Goal: Transaction & Acquisition: Register for event/course

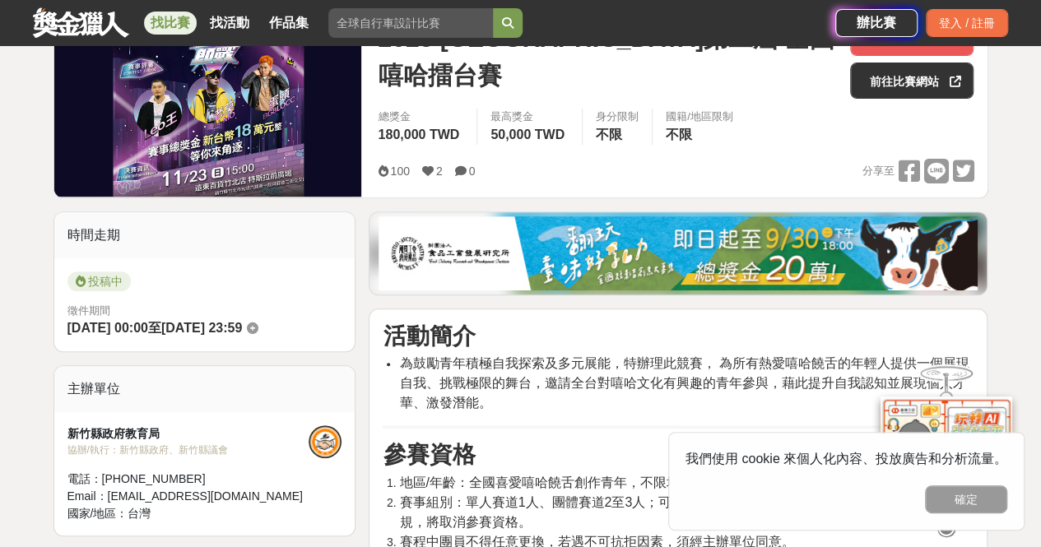
scroll to position [165, 0]
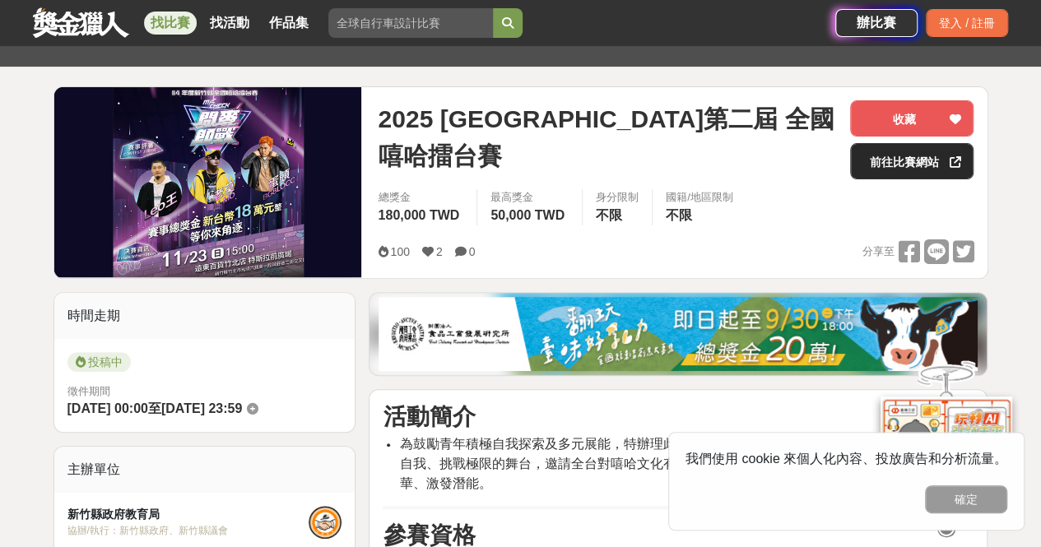
click at [916, 162] on link "前往比賽網站" at bounding box center [911, 161] width 123 height 36
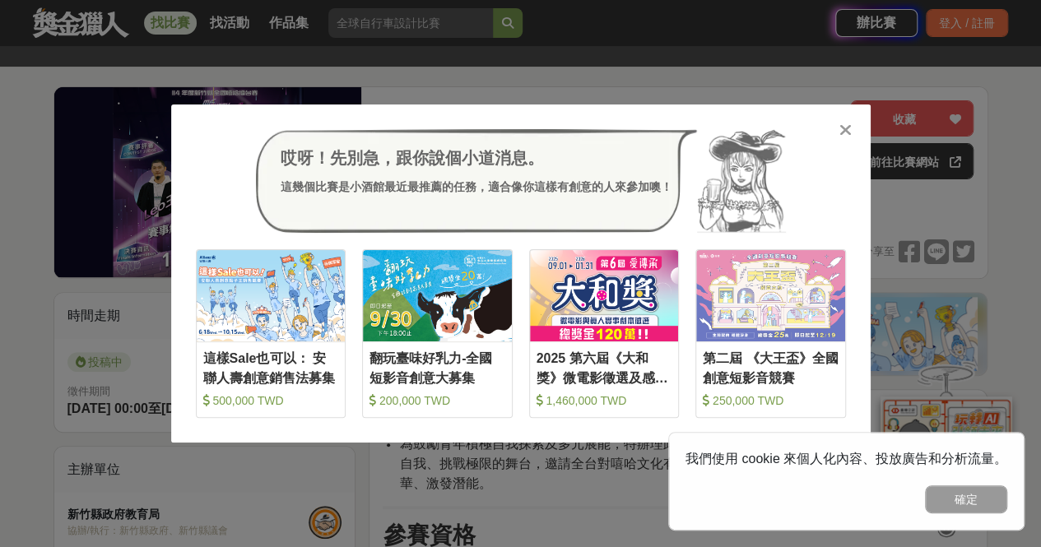
click at [855, 128] on div "哎呀！先別急，跟你說個小道消息。 這幾個比賽是小酒館最近最推薦的任務，適合像你這樣有創意的人來參加噢！ 收藏 這樣Sale也可以： 安聯人壽創意銷售法募集 5…" at bounding box center [520, 273] width 699 height 338
click at [847, 128] on icon at bounding box center [845, 130] width 12 height 16
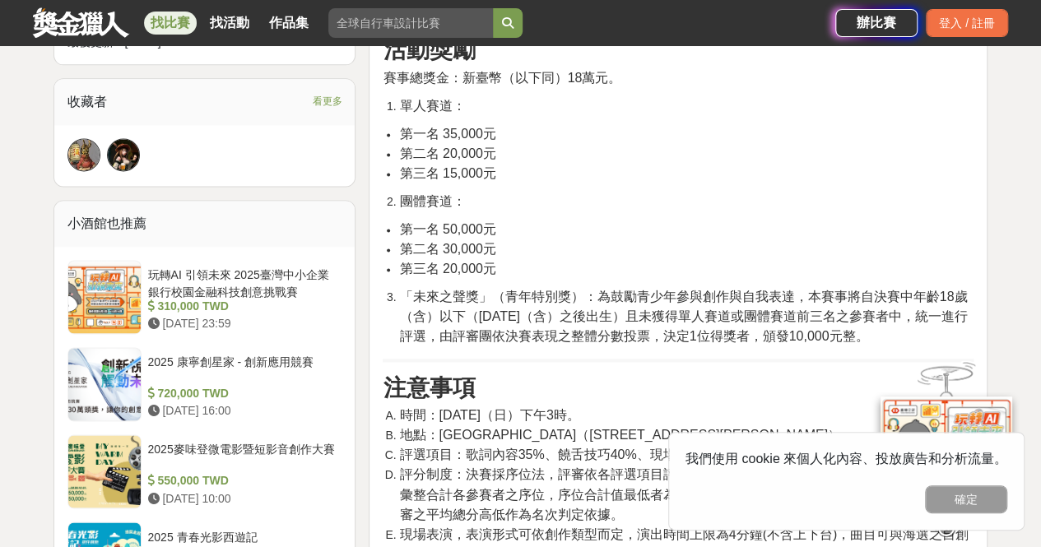
scroll to position [1069, 0]
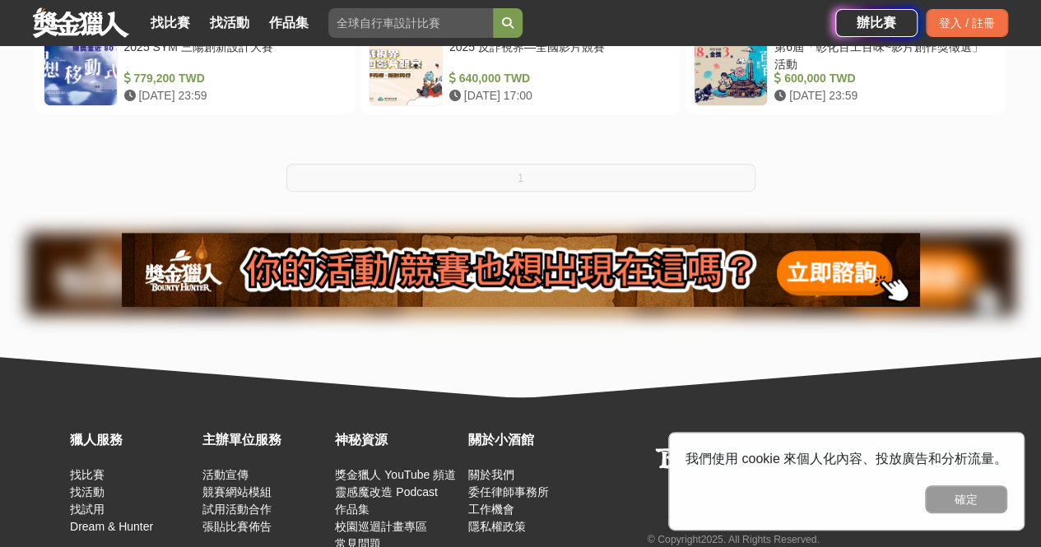
scroll to position [478, 0]
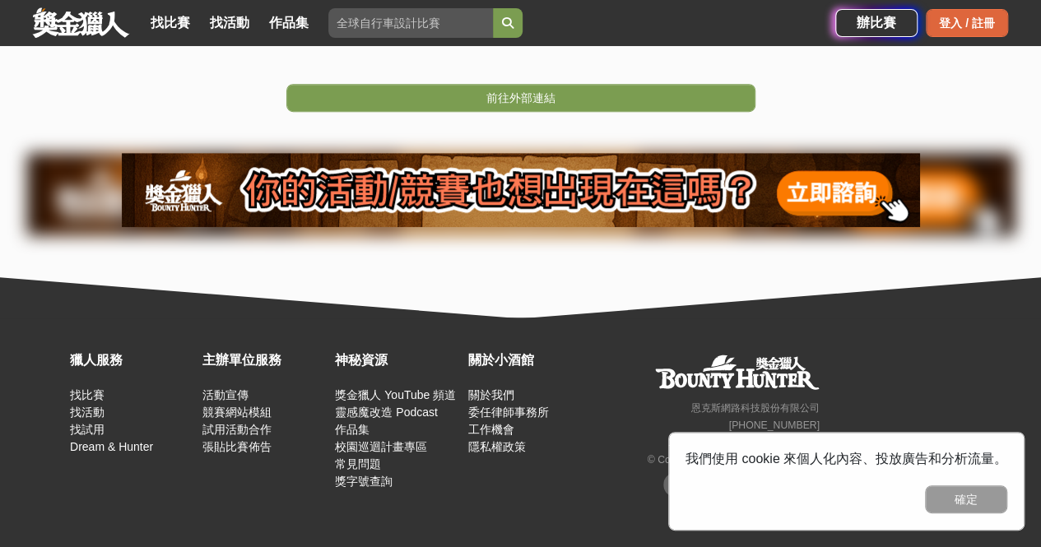
click at [994, 30] on div "登入 / 註冊" at bounding box center [966, 23] width 82 height 28
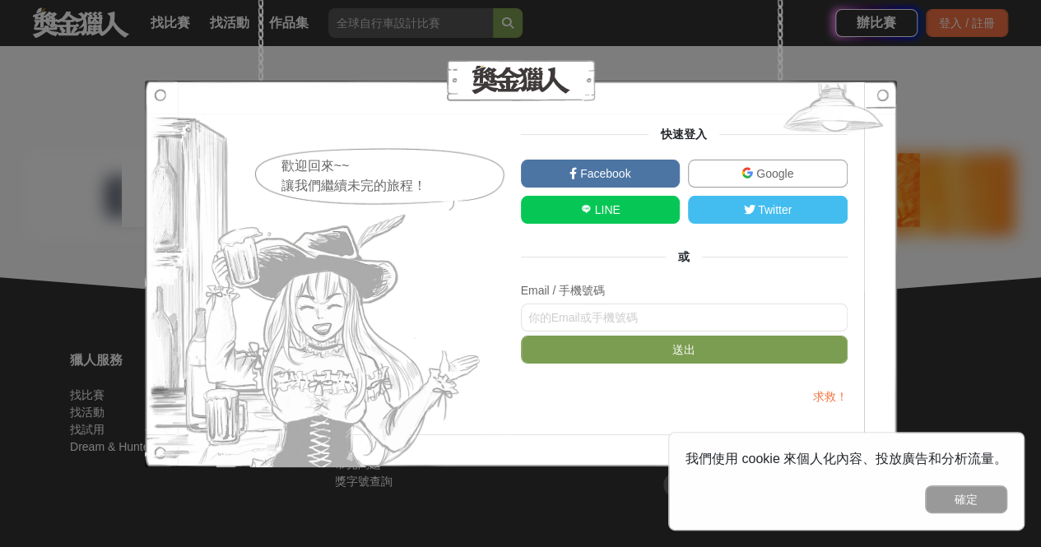
drag, startPoint x: 939, startPoint y: 502, endPoint x: 940, endPoint y: 488, distance: 14.0
click at [940, 498] on button "確定" at bounding box center [966, 499] width 82 height 28
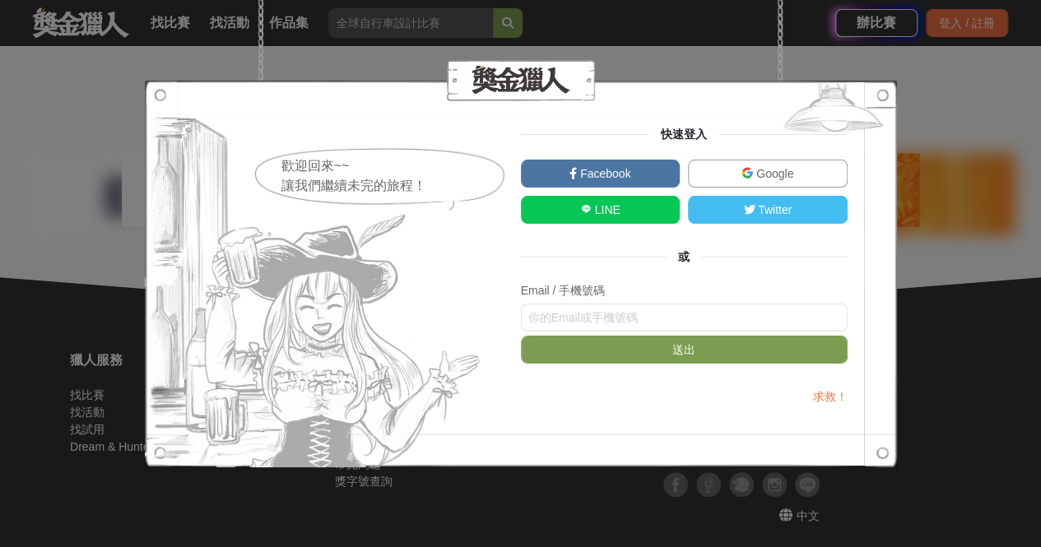
click at [744, 471] on div "歡迎回來~~ 讓我們繼續未完的旅程！ 快速登入 Facebook Google LINE Twitter 或 Email / 手機號碼 送出 求救！" at bounding box center [520, 273] width 1041 height 547
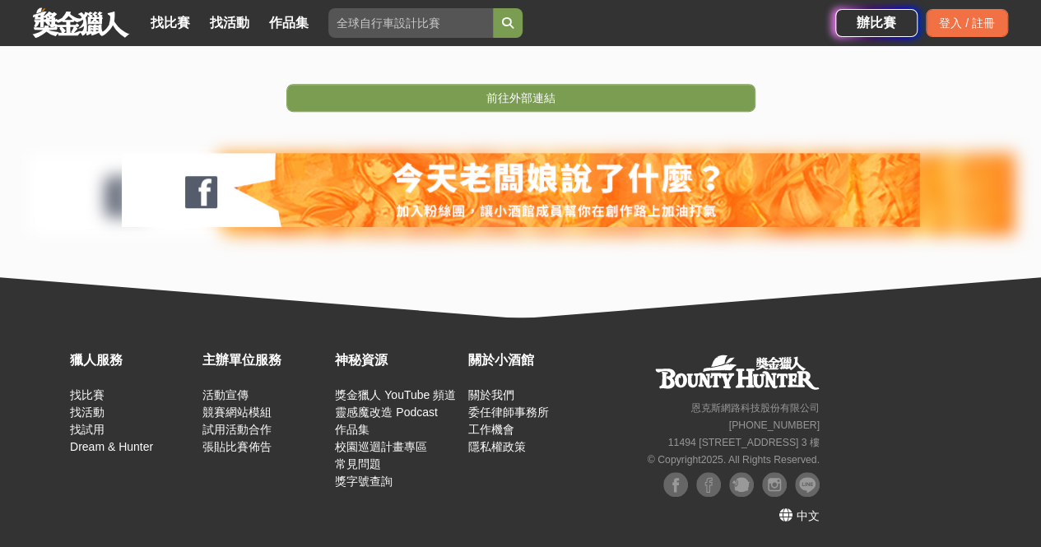
click at [744, 466] on small "© Copyright 2025 . All Rights Reserved." at bounding box center [733, 460] width 172 height 12
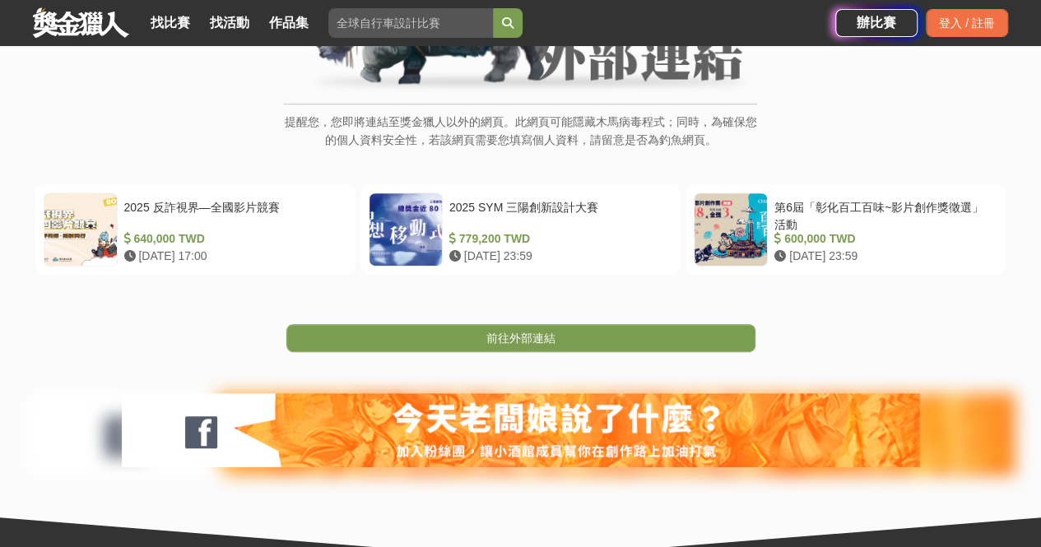
scroll to position [67, 0]
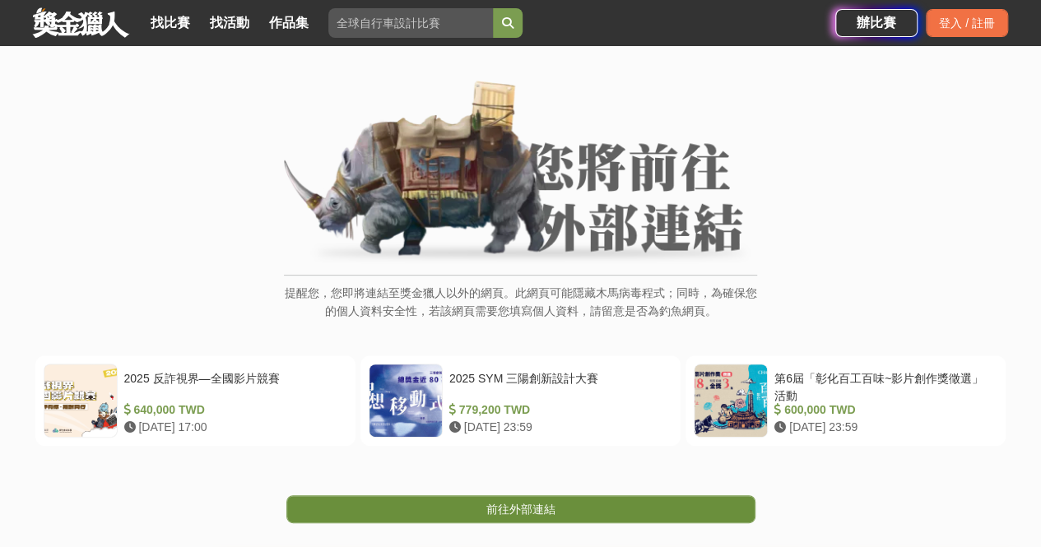
click at [464, 504] on link "前往外部連結" at bounding box center [520, 509] width 469 height 28
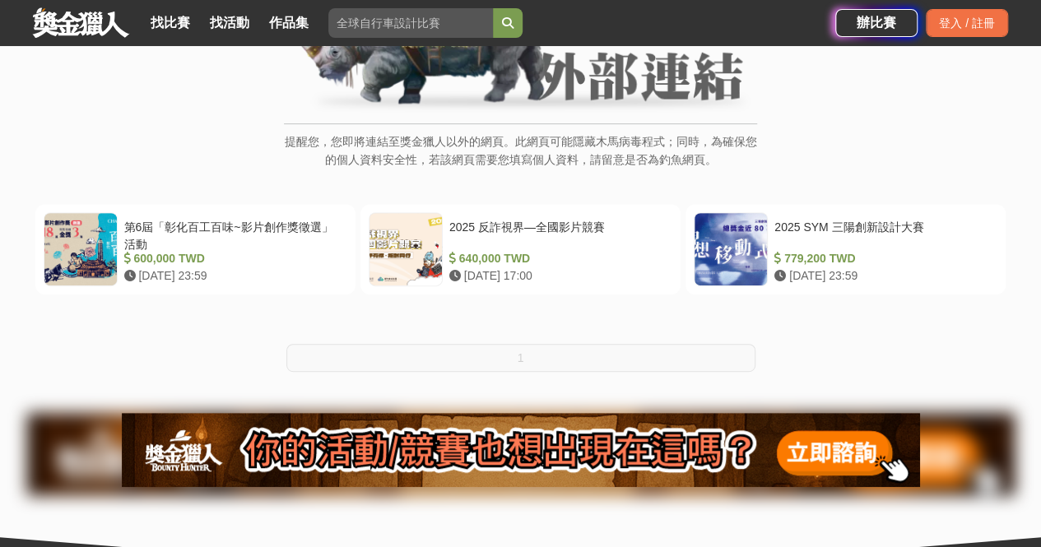
scroll to position [247, 0]
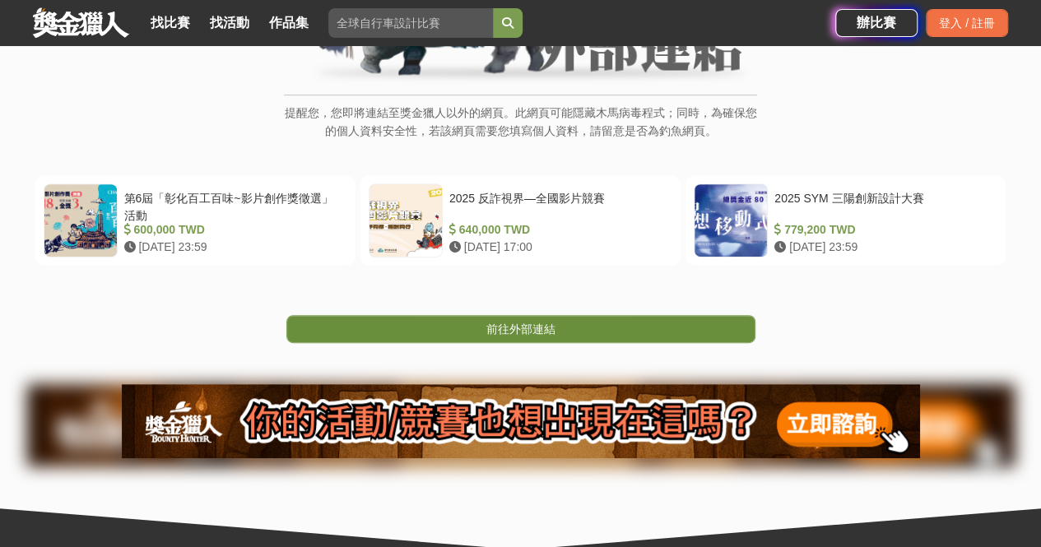
click at [487, 323] on span "前往外部連結" at bounding box center [520, 328] width 69 height 13
